Goal: Task Accomplishment & Management: Complete application form

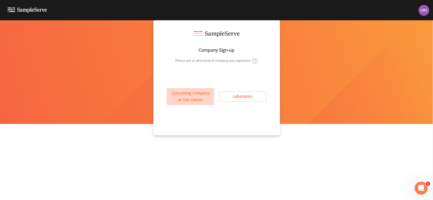
click at [195, 98] on button "Consulting Company or Site Owner" at bounding box center [190, 96] width 47 height 17
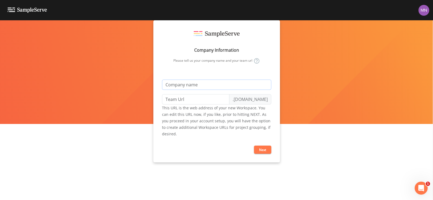
click at [200, 84] on input "text" at bounding box center [216, 85] width 109 height 10
type input "M"
type input "m"
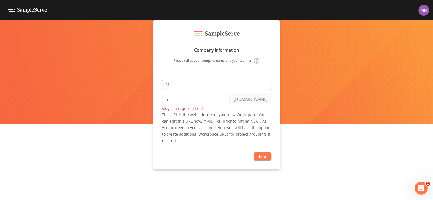
type input "Mo"
type input "mo"
type input "Mon"
type input "mon"
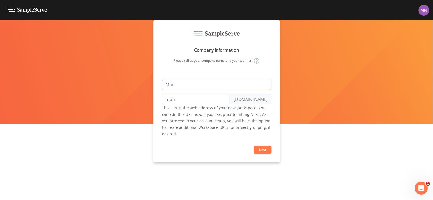
type input "Mont"
type input "mont"
type input "Montr"
type input "montr"
type input "Montro"
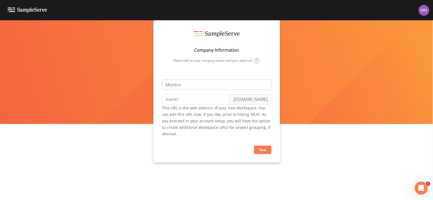
type input "montro"
type input "Montros"
type input "montros"
type input "Montrose"
type input "montrose"
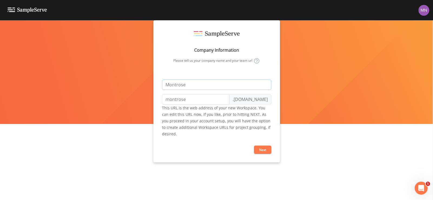
type input "Montrose E"
type input "montrose-e"
type input "Montrose En"
type input "montrose-en"
type input "Montrose Env"
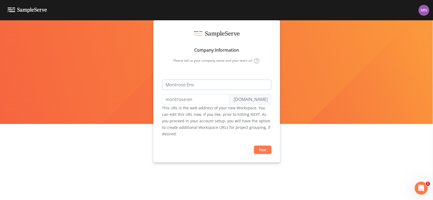
type input "montrose-env"
type input "Montrose Envi"
type input "montrose-envi"
type input "Montrose Envir"
type input "montrose-envir"
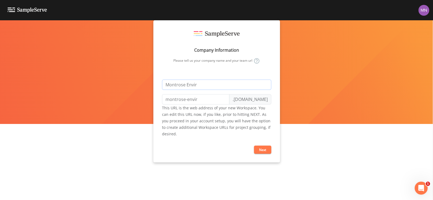
type input "Montrose Enviro"
type input "montrose-enviro"
type input "Montrose Envir"
type input "montrose-envir"
type input "Montrose Envi"
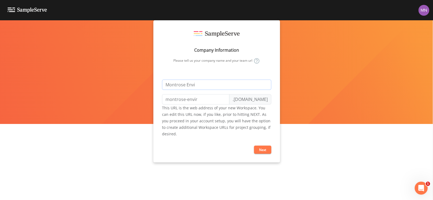
type input "montrose-envi"
type input "Montrose Env"
type input "montrose-env"
type input "Montrose Env"
click at [265, 150] on button "Next" at bounding box center [262, 150] width 17 height 8
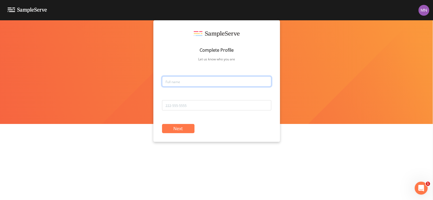
click at [175, 79] on input "text" at bounding box center [216, 81] width 109 height 10
click at [183, 81] on input "text" at bounding box center [216, 81] width 109 height 10
type input "[PERSON_NAME]"
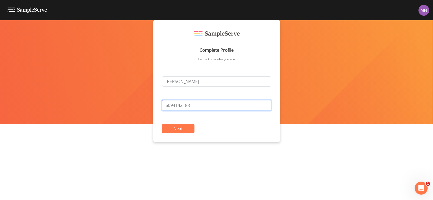
type input "6094142188"
click at [180, 128] on button "Next" at bounding box center [178, 128] width 32 height 9
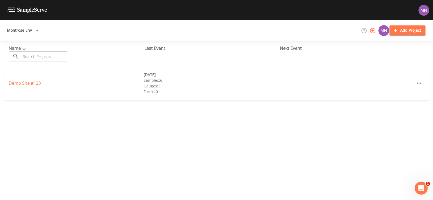
click at [216, 130] on div "Name ​ ​ Last Event Next Event Demo Site #123 [DATE] Samples: 6 Gauges: 3 Forms…" at bounding box center [216, 120] width 433 height 159
click at [318, 130] on div "Name ​ ​ Last Event Next Event Demo Site #123 [DATE] Samples: 6 Gauges: 3 Forms…" at bounding box center [216, 120] width 433 height 159
click at [157, 74] on div "[DATE]" at bounding box center [211, 75] width 135 height 6
click at [153, 80] on div "Samples: 6" at bounding box center [211, 80] width 135 height 6
click at [151, 87] on div "Gauges: 3" at bounding box center [211, 86] width 135 height 6
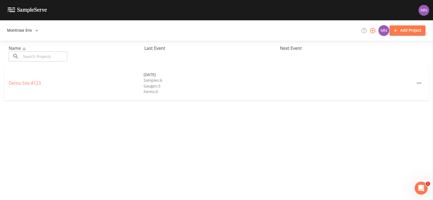
click at [150, 93] on div "Forms: 0" at bounding box center [211, 92] width 135 height 6
click at [252, 124] on div "Name ​ ​ Last Event Next Event Demo Site #123 [DATE] Samples: 6 Gauges: 3 Forms…" at bounding box center [216, 120] width 433 height 159
click at [288, 138] on div "Name ​ ​ Last Event Next Event Demo Site #123 [DATE] Samples: 6 Gauges: 3 Forms…" at bounding box center [216, 120] width 433 height 159
click at [161, 149] on div "Name ​ ​ Last Event Next Event Demo Site #123 [DATE] Samples: 6 Gauges: 3 Forms…" at bounding box center [216, 120] width 433 height 159
click at [403, 29] on button "Add Project" at bounding box center [408, 30] width 36 height 10
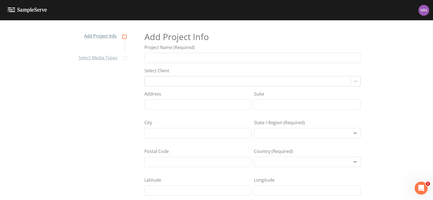
select select "[GEOGRAPHIC_DATA]/[GEOGRAPHIC_DATA]"
click at [177, 58] on input "Project Name (Required)" at bounding box center [252, 58] width 216 height 10
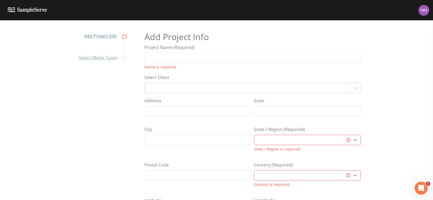
click at [204, 45] on div "Project Name (Required) Name is required" at bounding box center [252, 57] width 216 height 26
click at [186, 54] on input "Project Name (Required)" at bounding box center [252, 58] width 216 height 10
click at [109, 107] on nav "Add Project Info Select Media Types" at bounding box center [101, 115] width 59 height 180
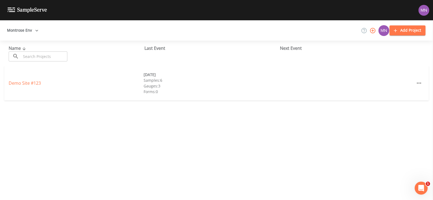
click at [123, 141] on div "Name ​ ​ Last Event Next Event Demo Site #123 [DATE] Samples: 6 Gauges: 3 Forms…" at bounding box center [216, 120] width 433 height 159
click at [11, 9] on img at bounding box center [27, 10] width 39 height 5
click at [290, 157] on div "Name ​ ​ Last Event Next Event Demo Site #123 [DATE] Samples: 6 Gauges: 3 Forms…" at bounding box center [216, 120] width 433 height 159
click at [373, 31] on icon "button" at bounding box center [372, 30] width 5 height 5
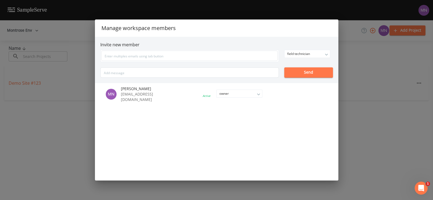
click at [57, 164] on div "Manage workspace members Invite new member field technician owner admin field t…" at bounding box center [216, 100] width 433 height 200
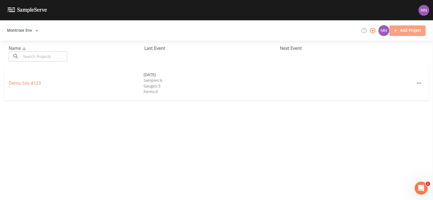
click at [407, 31] on button "Add Project" at bounding box center [408, 30] width 36 height 10
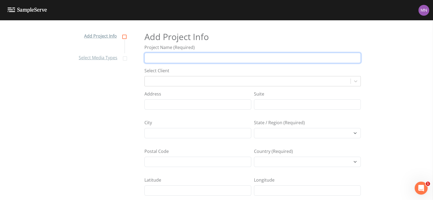
click at [161, 61] on input "Project Name (Required)" at bounding box center [252, 58] width 216 height 10
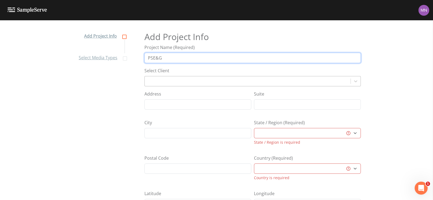
type input "PSE&G"
click at [163, 80] on div at bounding box center [247, 81] width 200 height 8
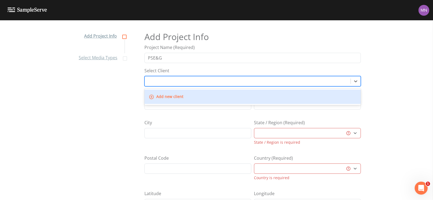
click at [166, 81] on div at bounding box center [247, 81] width 200 height 8
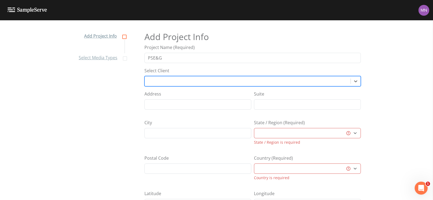
click at [123, 108] on nav "Add Project Info Select Media Types" at bounding box center [101, 115] width 59 height 180
